Goal: Information Seeking & Learning: Find specific fact

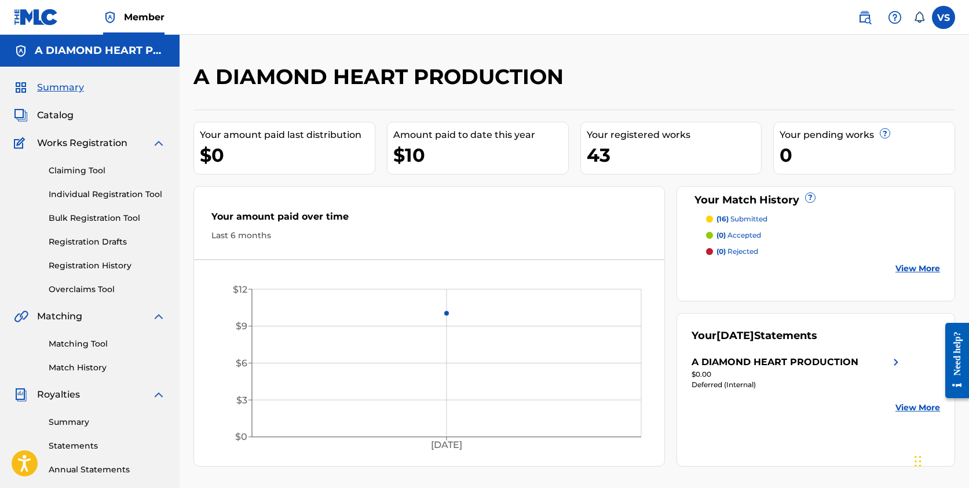
click at [65, 119] on span "Catalog" at bounding box center [55, 115] width 36 height 14
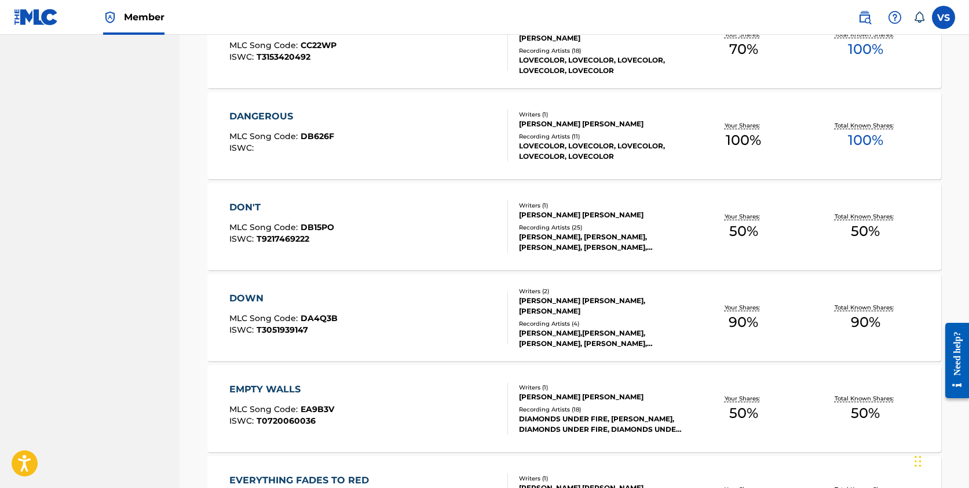
scroll to position [709, 0]
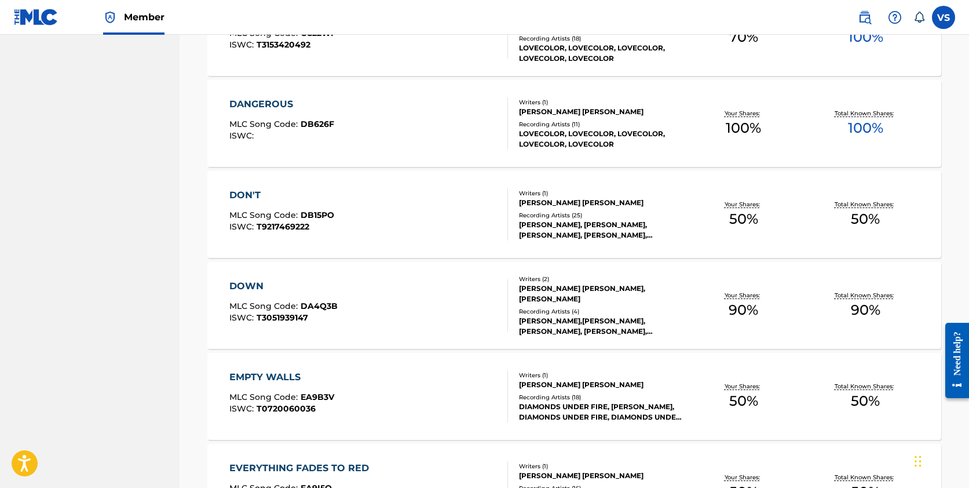
click at [269, 108] on div "DANGEROUS" at bounding box center [281, 104] width 105 height 14
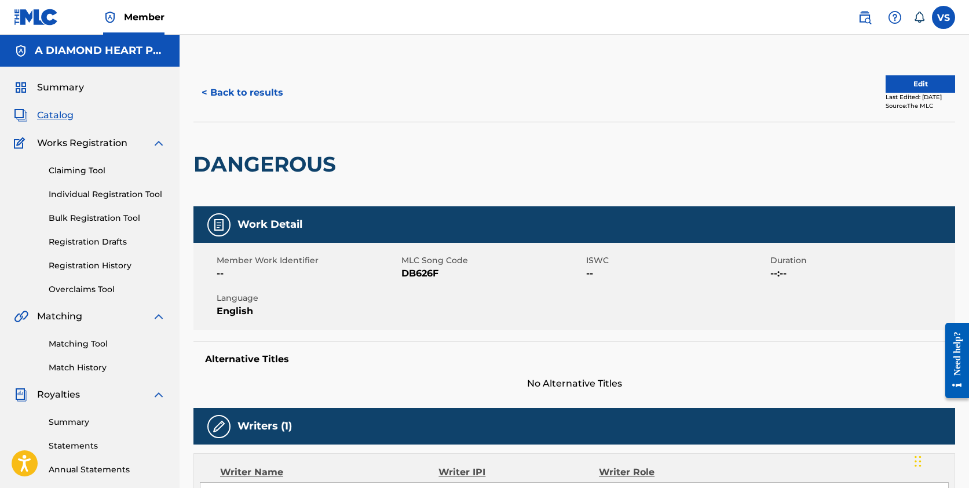
click at [938, 21] on label at bounding box center [943, 17] width 23 height 23
click at [944, 17] on input "VS [PERSON_NAME] [EMAIL_ADDRESS][DOMAIN_NAME] Notification Preferences Profile …" at bounding box center [944, 17] width 0 height 0
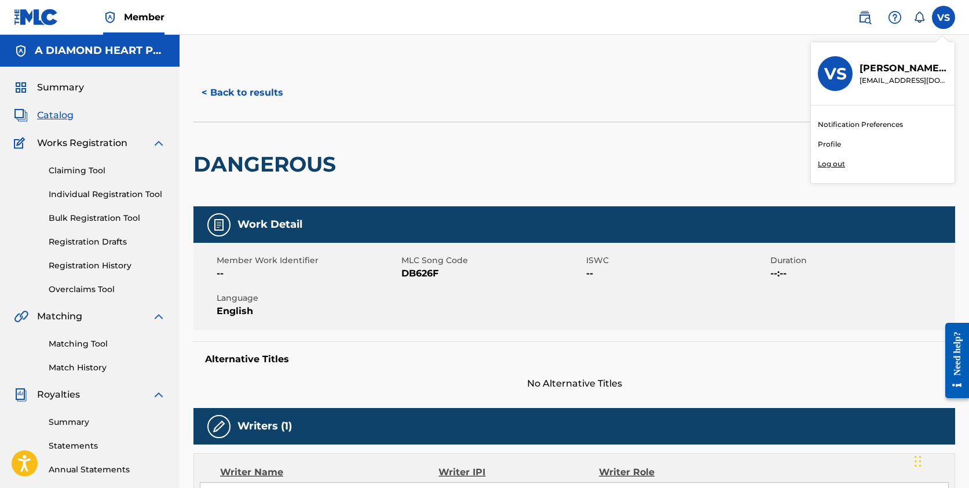
click at [827, 162] on p "Log out" at bounding box center [831, 164] width 27 height 10
click at [944, 17] on input "VS [PERSON_NAME] [EMAIL_ADDRESS][DOMAIN_NAME] Notification Preferences Profile …" at bounding box center [944, 17] width 0 height 0
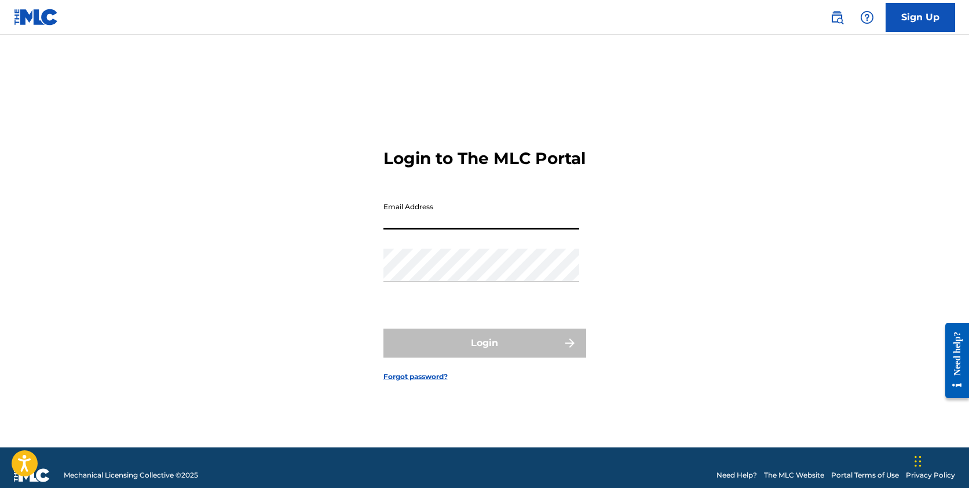
click at [35, 21] on img at bounding box center [36, 17] width 45 height 17
click at [843, 18] on img at bounding box center [837, 17] width 14 height 14
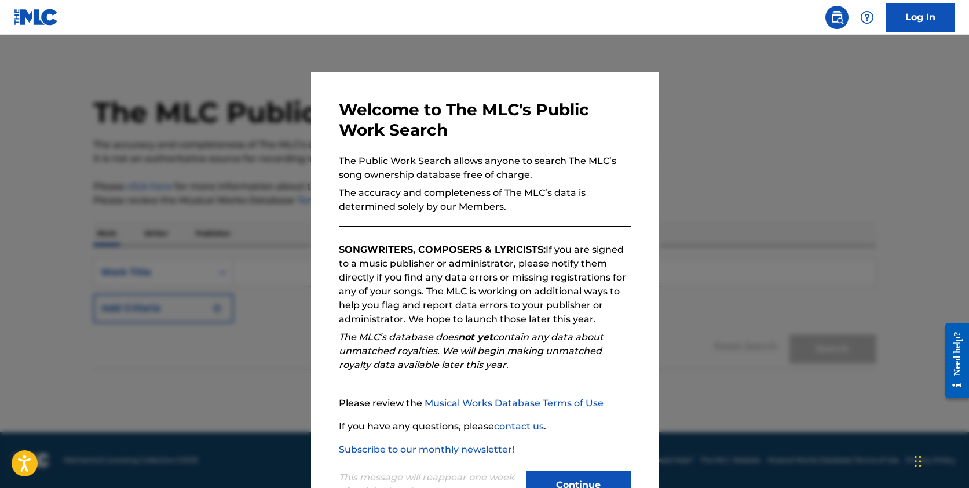
click at [553, 475] on button "Continue" at bounding box center [579, 484] width 104 height 29
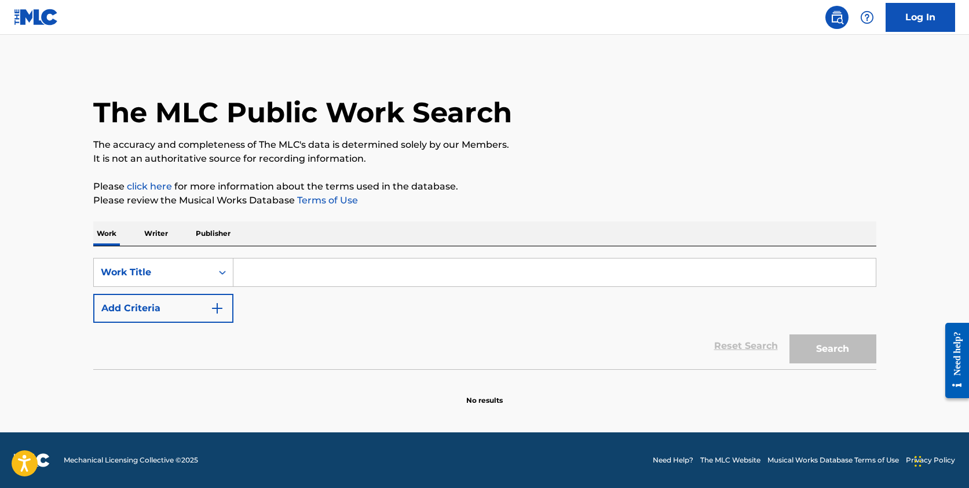
click at [217, 302] on img "Search Form" at bounding box center [217, 308] width 14 height 14
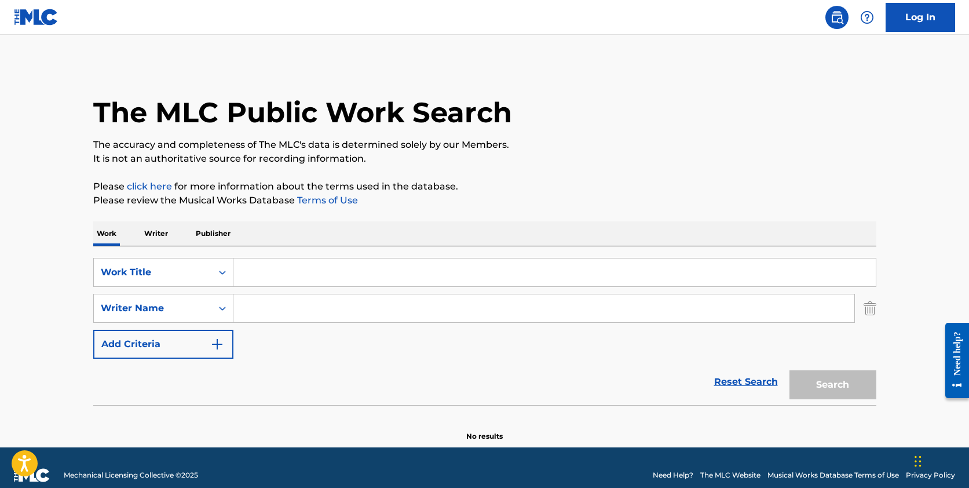
click at [268, 308] on input "Search Form" at bounding box center [543, 308] width 621 height 28
type input "[PERSON_NAME]"
drag, startPoint x: 268, startPoint y: 308, endPoint x: 288, endPoint y: 362, distance: 57.4
click at [288, 362] on div "Reset Search Search" at bounding box center [484, 382] width 783 height 46
click at [348, 312] on input "[PERSON_NAME]" at bounding box center [543, 308] width 621 height 28
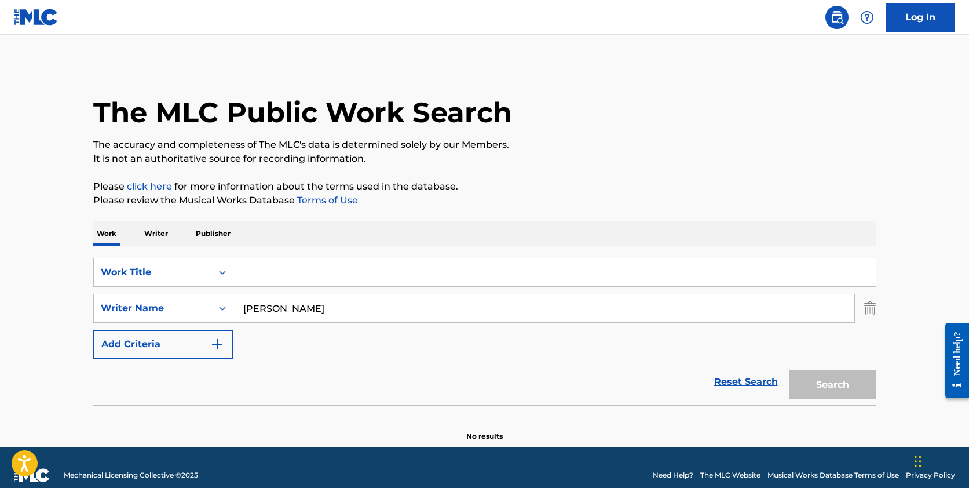
click at [304, 278] on input "Search Form" at bounding box center [554, 272] width 642 height 28
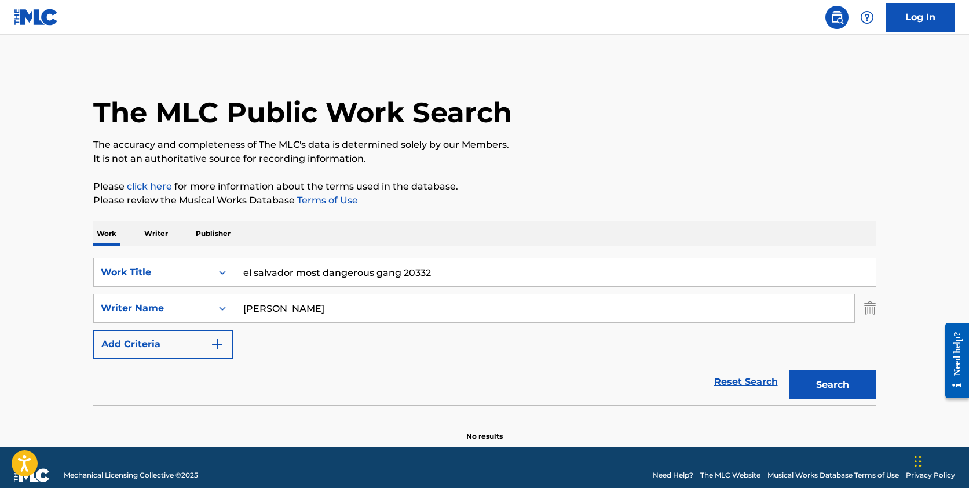
drag, startPoint x: 373, startPoint y: 273, endPoint x: 466, endPoint y: 271, distance: 92.7
click at [465, 272] on input "el salvador most dangerous gang 20332" at bounding box center [554, 272] width 642 height 28
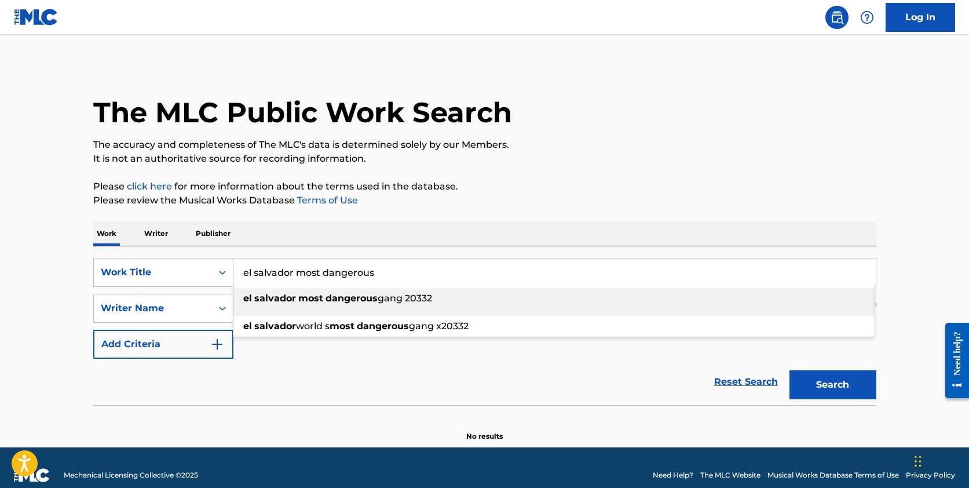
drag, startPoint x: 323, startPoint y: 269, endPoint x: 178, endPoint y: 244, distance: 146.4
click at [178, 244] on div "Work Writer Publisher SearchWithCriteriaaa2246d5-3523-41ce-9fdb-fa780d9d91cf Wo…" at bounding box center [484, 331] width 783 height 220
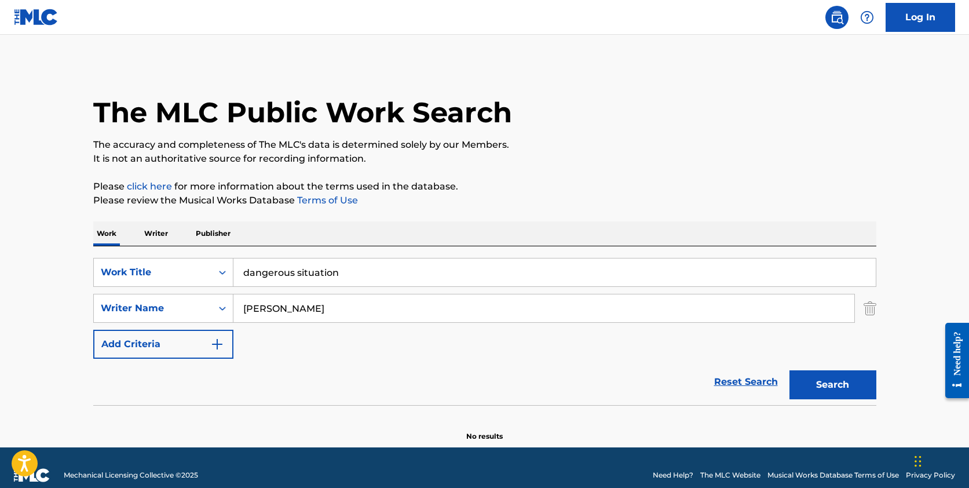
drag, startPoint x: 299, startPoint y: 271, endPoint x: 359, endPoint y: 278, distance: 60.6
click at [359, 278] on input "dangerous situation" at bounding box center [554, 272] width 642 height 28
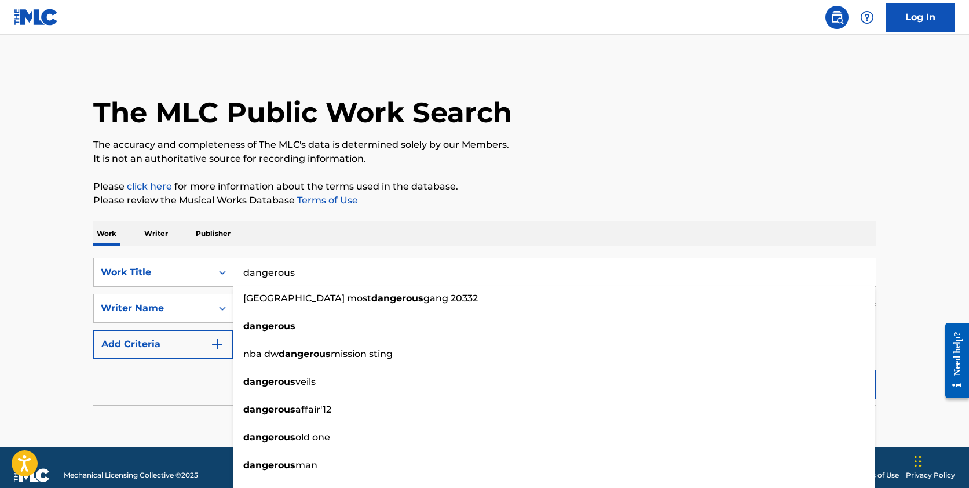
type input "dangerous"
click at [908, 226] on main "The MLC Public Work Search The accuracy and completeness of The MLC's data is d…" at bounding box center [484, 241] width 969 height 412
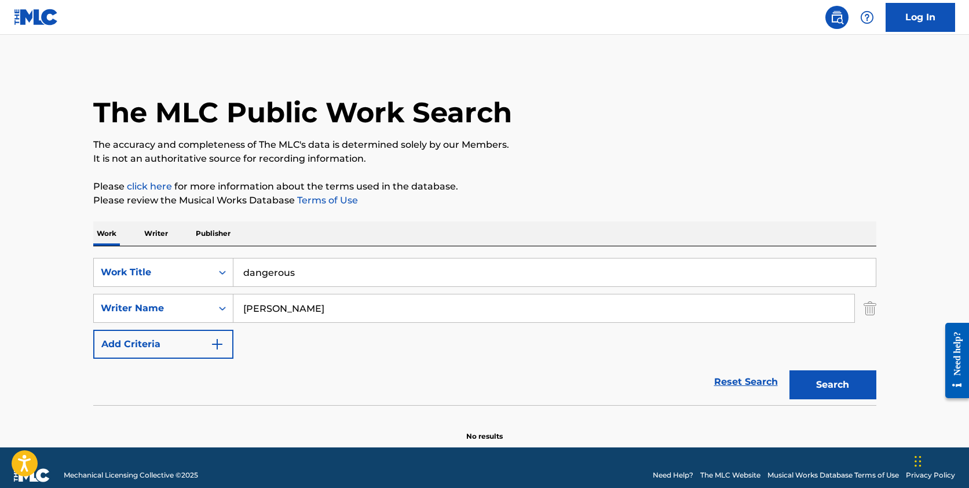
click at [845, 378] on button "Search" at bounding box center [833, 384] width 87 height 29
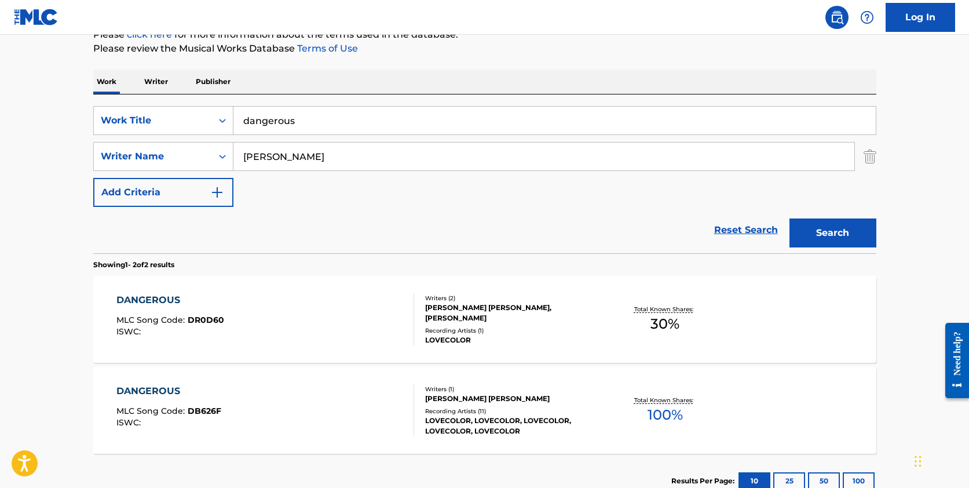
scroll to position [211, 0]
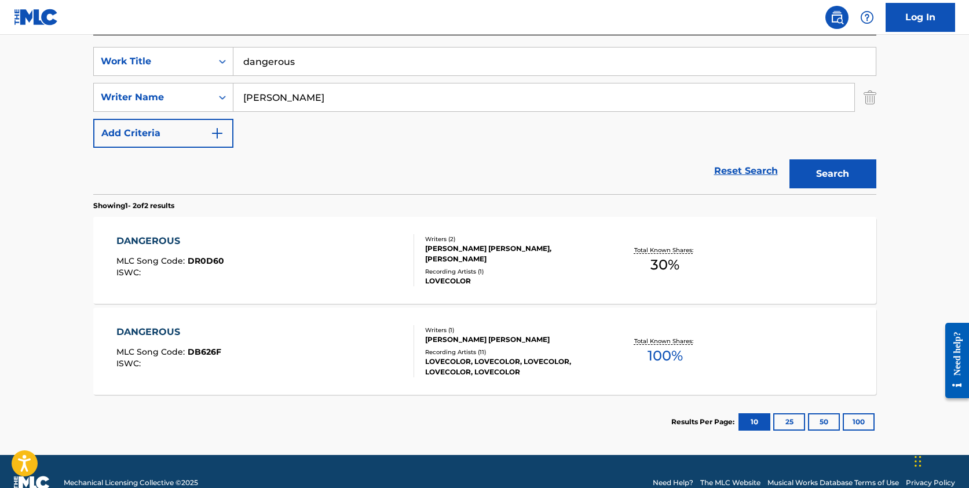
click at [547, 285] on div "DANGEROUS MLC Song Code : DR0D60 ISWC : Writers ( 2 ) [PERSON_NAME] [PERSON_NAM…" at bounding box center [484, 260] width 783 height 87
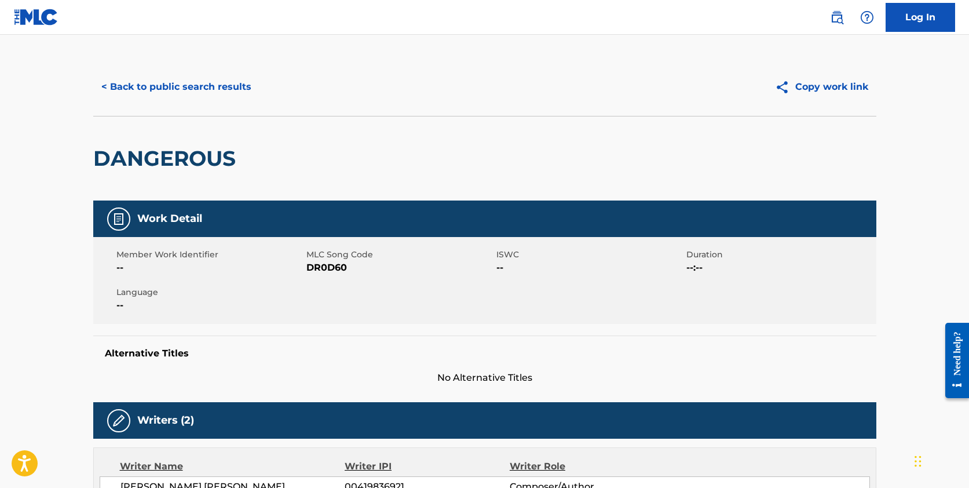
scroll to position [4, 0]
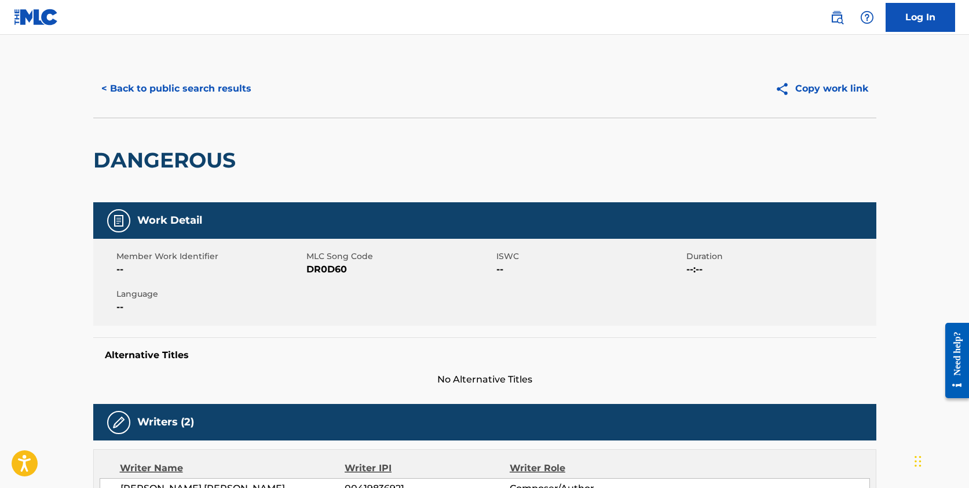
click at [162, 86] on button "< Back to public search results" at bounding box center [176, 88] width 166 height 29
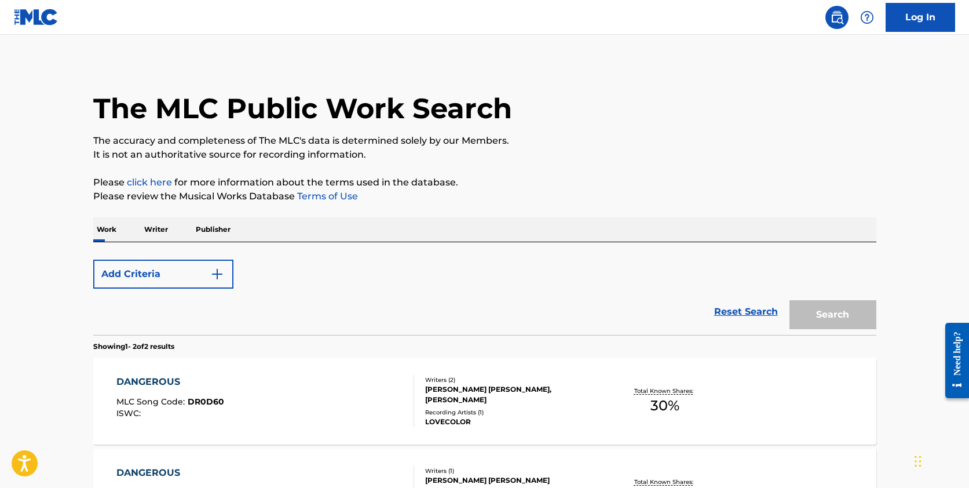
scroll to position [167, 0]
